Goal: Information Seeking & Learning: Learn about a topic

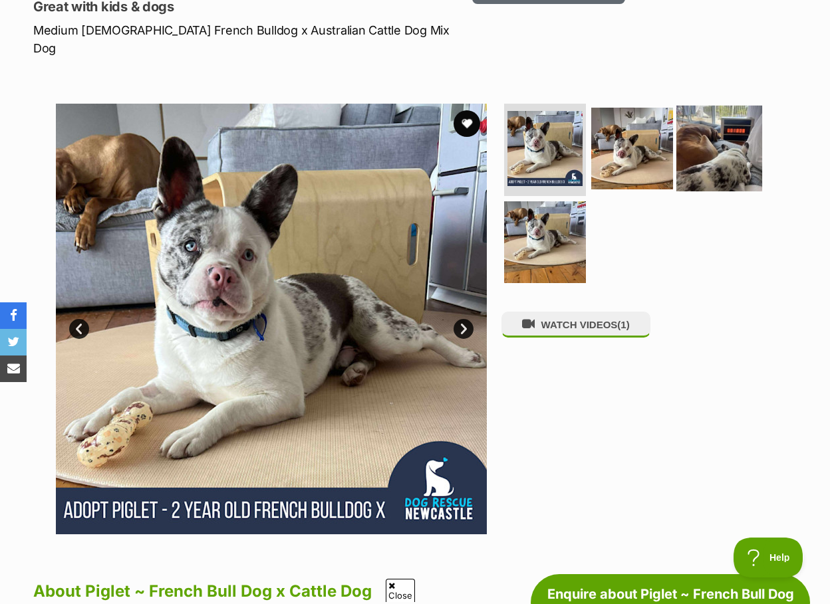
click at [702, 137] on img at bounding box center [719, 148] width 86 height 86
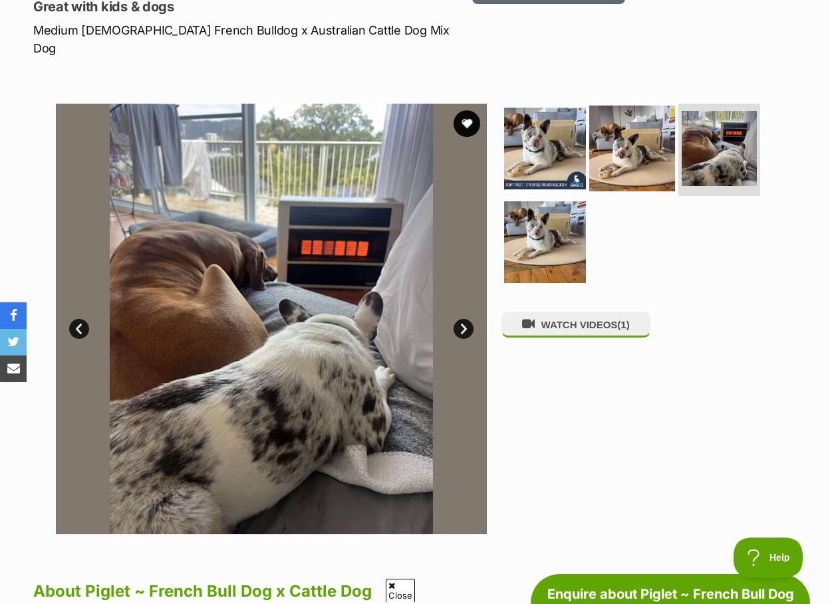
click at [616, 141] on img at bounding box center [632, 148] width 86 height 86
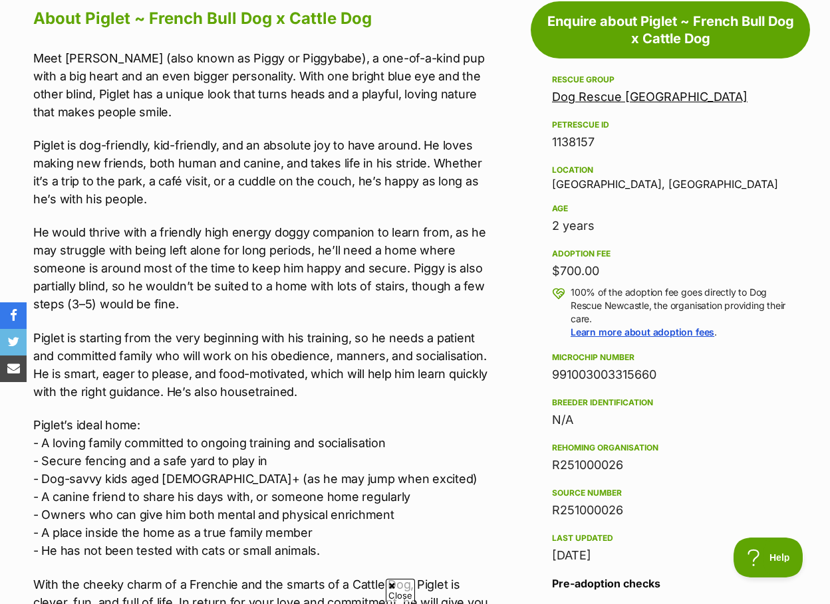
scroll to position [886, 0]
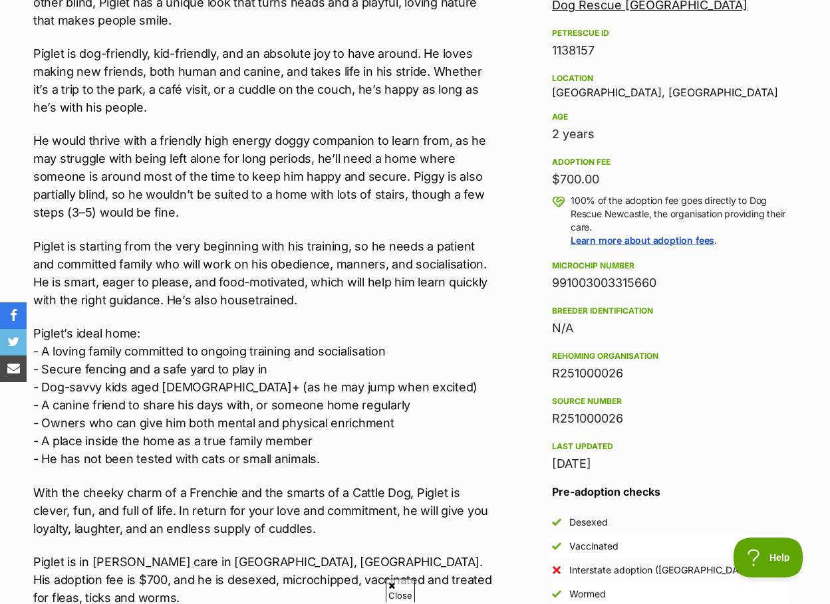
click at [370, 346] on p "Piglet’s ideal home: - A loving family committed to ongoing training and social…" at bounding box center [263, 396] width 461 height 144
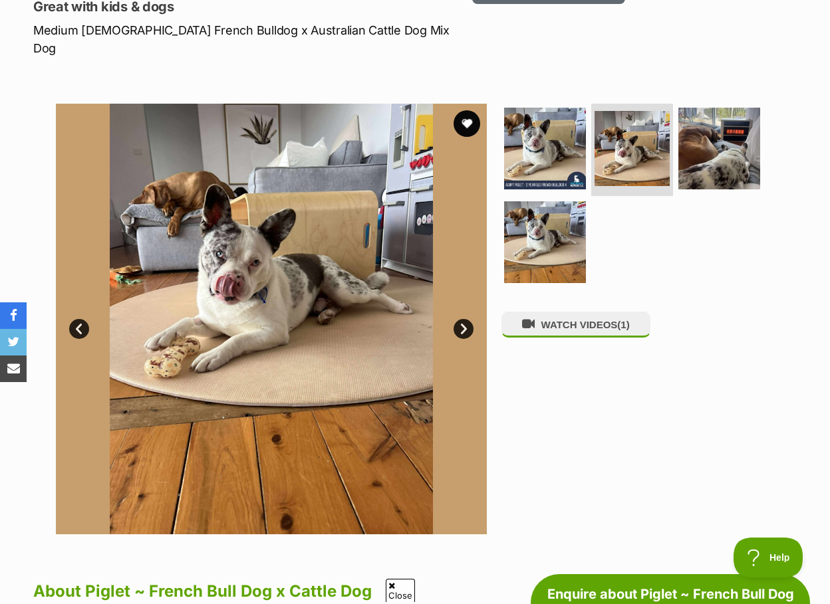
scroll to position [443, 0]
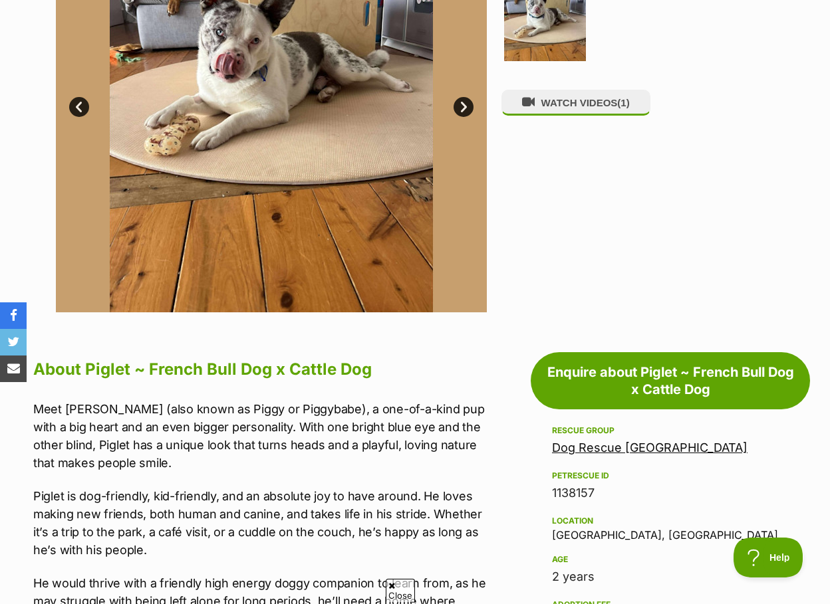
click at [377, 400] on p "Meet [PERSON_NAME] (also known as Piggy or Piggybabe), a one-of-a-kind pup with…" at bounding box center [263, 436] width 461 height 72
drag, startPoint x: 218, startPoint y: 390, endPoint x: 197, endPoint y: 383, distance: 22.5
click at [197, 400] on p "Meet [PERSON_NAME] (also known as Piggy or Piggybabe), a one-of-a-kind pup with…" at bounding box center [263, 436] width 461 height 72
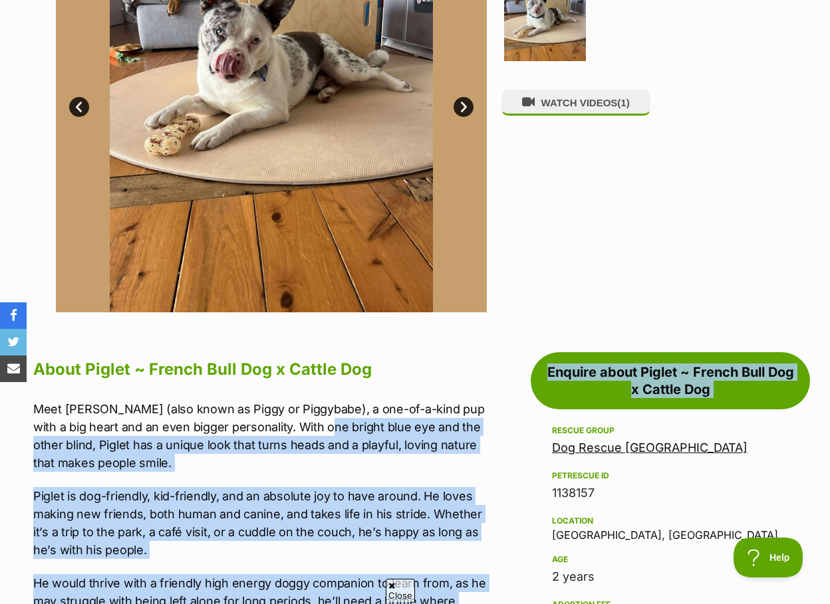
drag, startPoint x: 463, startPoint y: 410, endPoint x: 316, endPoint y: 415, distance: 147.0
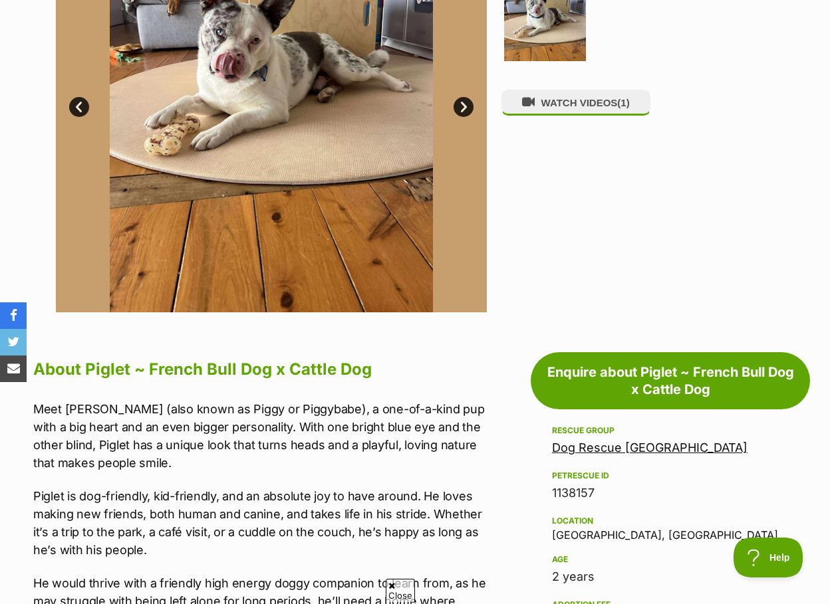
click at [275, 415] on p "Meet [PERSON_NAME] (also known as Piggy or Piggybabe), a one-of-a-kind pup with…" at bounding box center [263, 436] width 461 height 72
click at [287, 411] on p "Meet [PERSON_NAME] (also known as Piggy or Piggybabe), a one-of-a-kind pup with…" at bounding box center [263, 436] width 461 height 72
drag, startPoint x: 276, startPoint y: 411, endPoint x: 267, endPoint y: 410, distance: 9.3
click at [275, 411] on p "Meet [PERSON_NAME] (also known as Piggy or Piggybabe), a one-of-a-kind pup with…" at bounding box center [263, 436] width 461 height 72
click at [267, 410] on p "Meet [PERSON_NAME] (also known as Piggy or Piggybabe), a one-of-a-kind pup with…" at bounding box center [263, 436] width 461 height 72
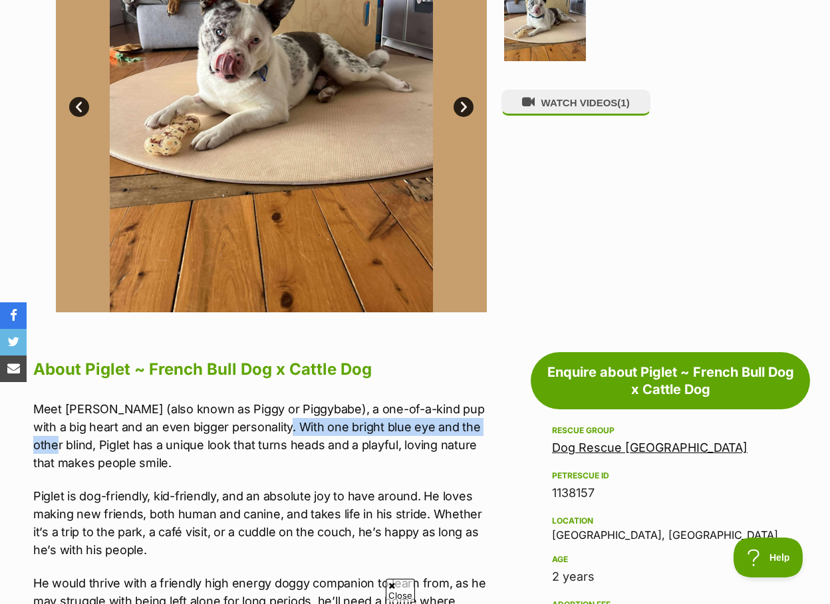
drag, startPoint x: 269, startPoint y: 411, endPoint x: 478, endPoint y: 411, distance: 208.7
click at [478, 411] on p "Meet [PERSON_NAME] (also known as Piggy or Piggybabe), a one-of-a-kind pup with…" at bounding box center [263, 436] width 461 height 72
copy p "one bright blue eye and the other blind"
click at [641, 192] on div "WATCH VIDEOS (1)" at bounding box center [637, 97] width 273 height 431
